Goal: Register for event/course

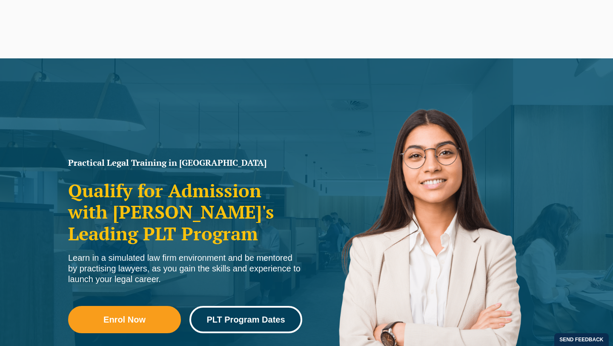
click at [263, 318] on span "PLT Program Dates" at bounding box center [245, 319] width 78 height 9
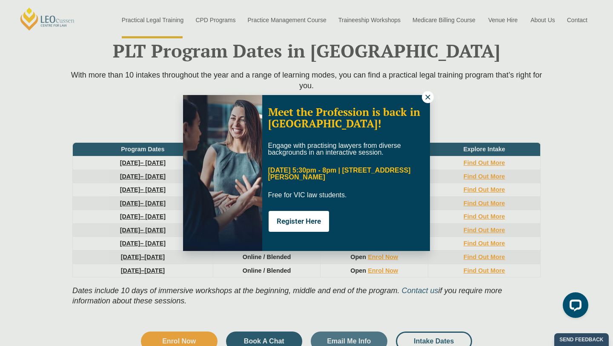
click at [425, 98] on icon at bounding box center [427, 96] width 5 height 5
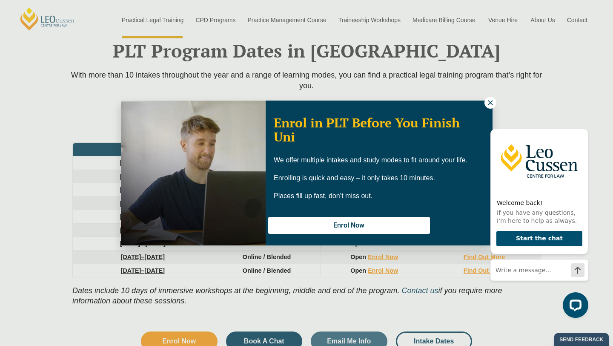
click at [489, 103] on icon at bounding box center [490, 103] width 8 height 8
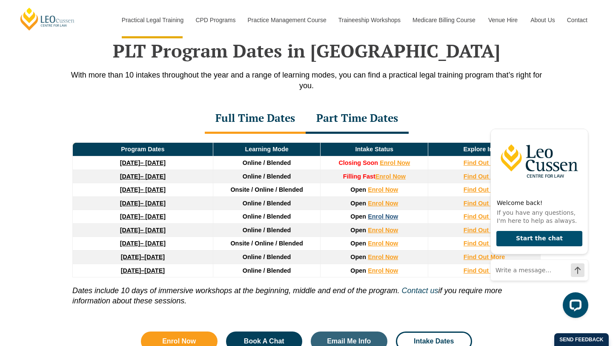
click at [387, 217] on link "Enrol Now" at bounding box center [383, 216] width 30 height 7
